Goal: Transaction & Acquisition: Purchase product/service

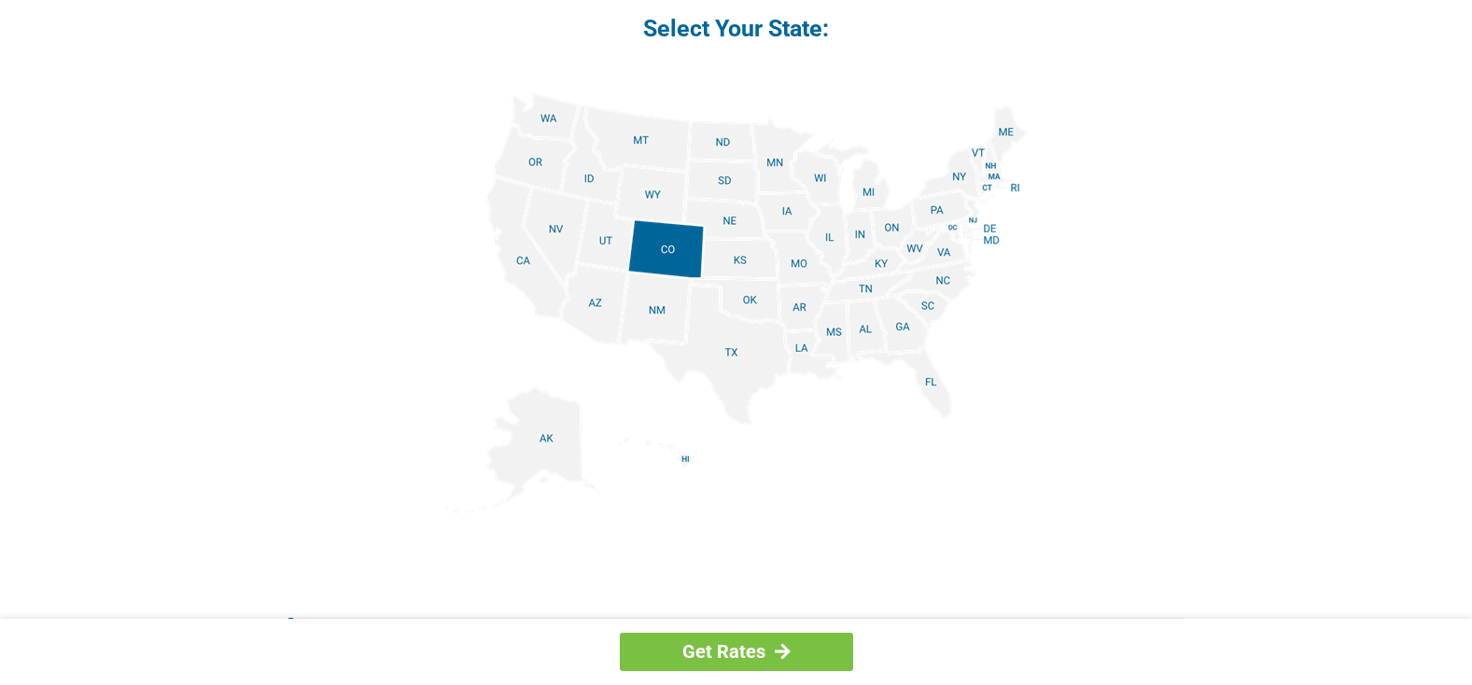
scroll to position [2333, 0]
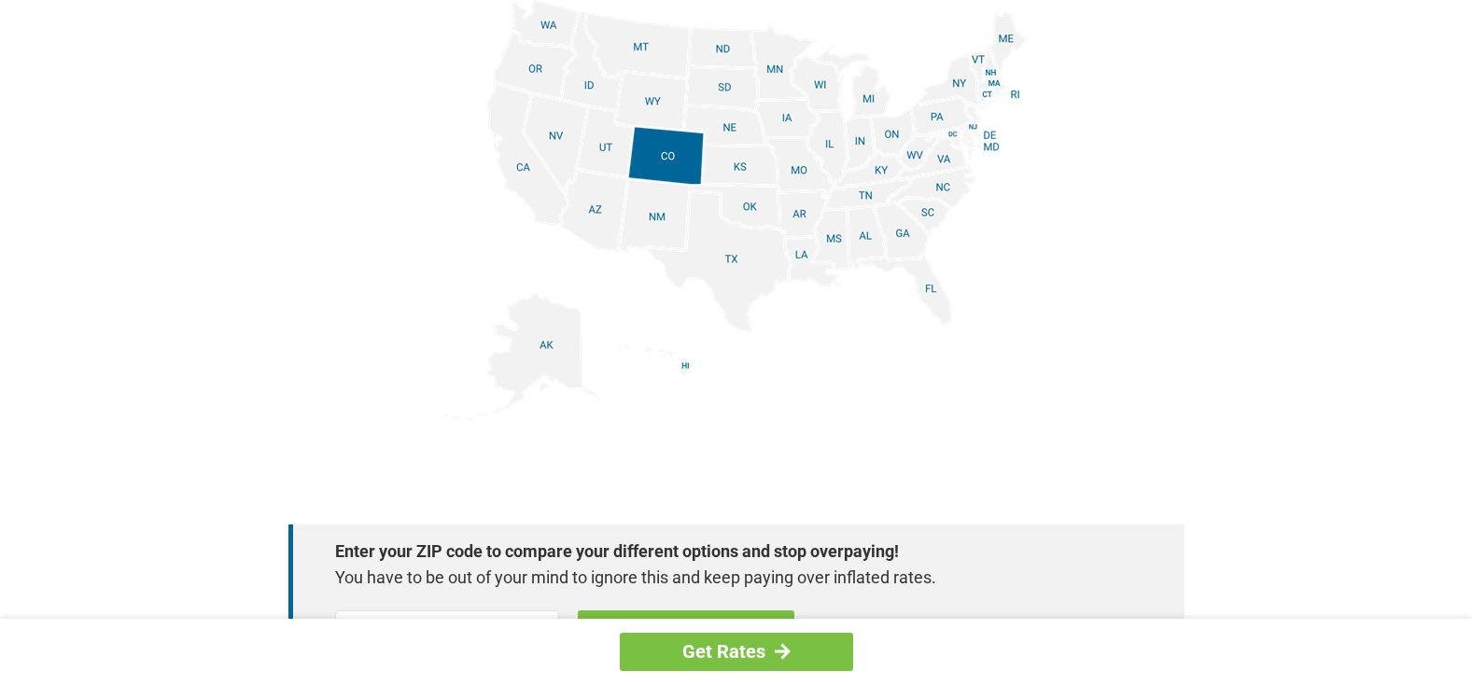
click at [950, 146] on img at bounding box center [736, 209] width 582 height 421
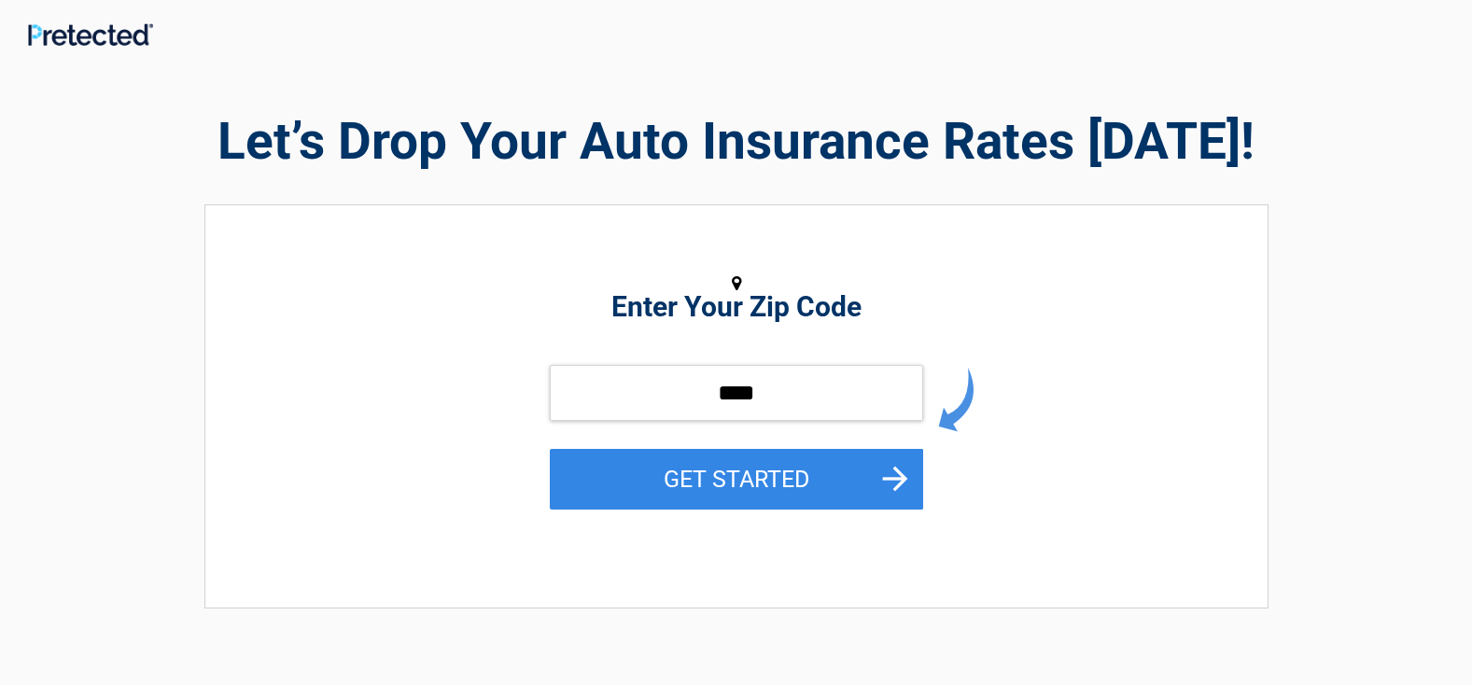
type input "*****"
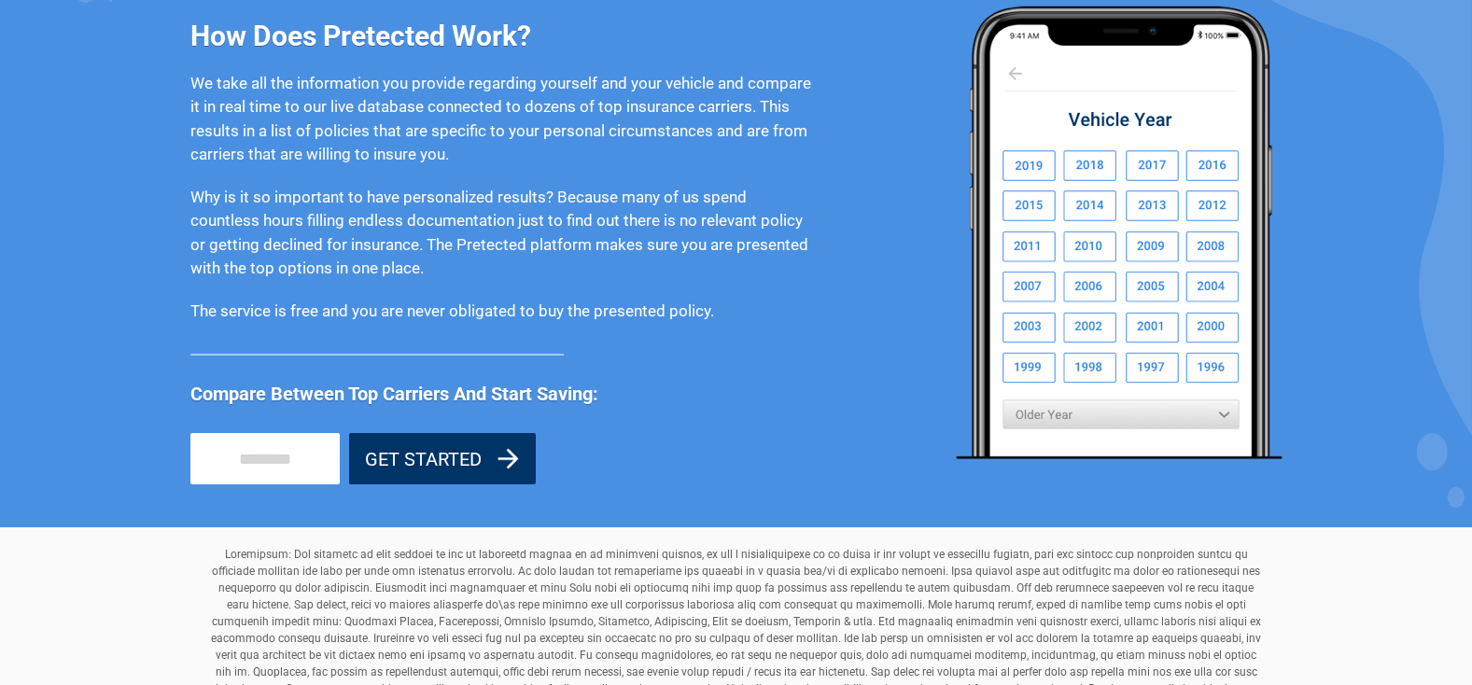
scroll to position [1659, 0]
